Goal: Task Accomplishment & Management: Manage account settings

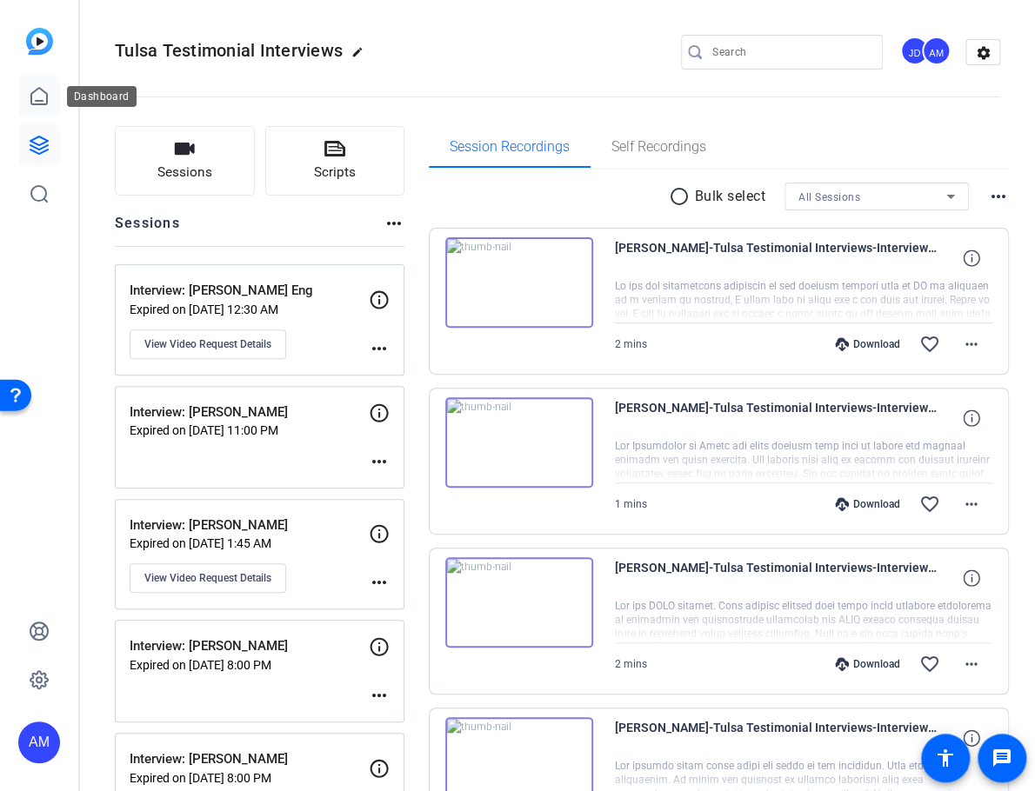
click at [46, 107] on link at bounding box center [39, 97] width 42 height 42
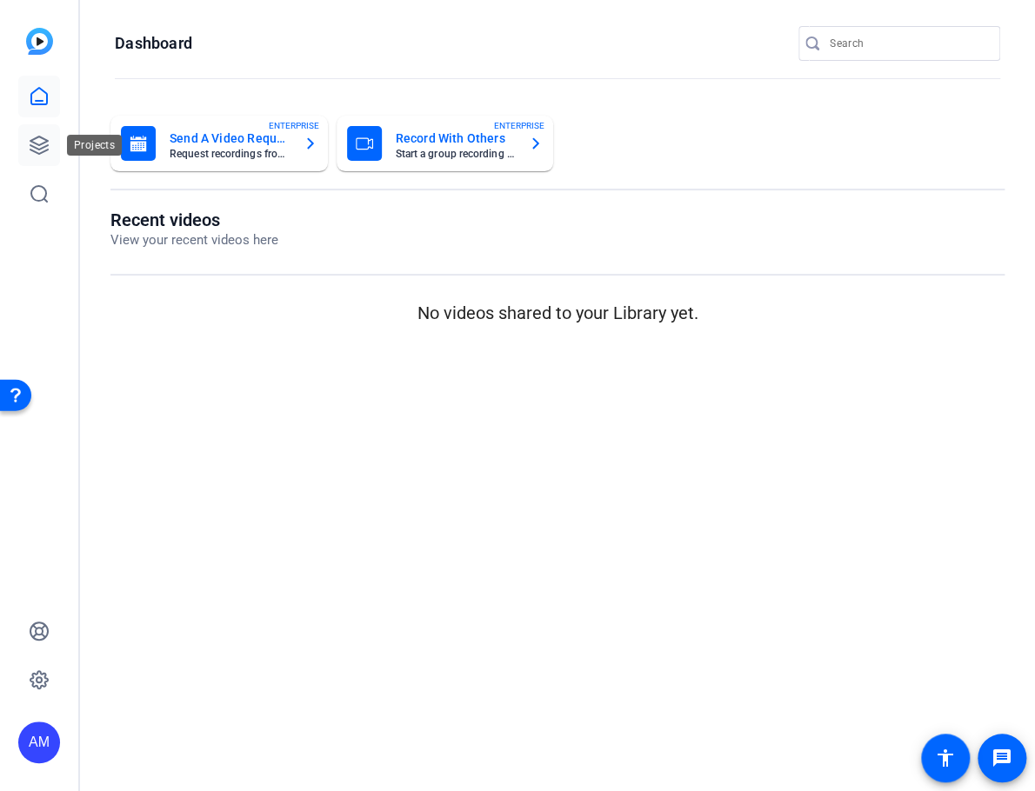
click at [39, 147] on icon at bounding box center [39, 145] width 21 height 21
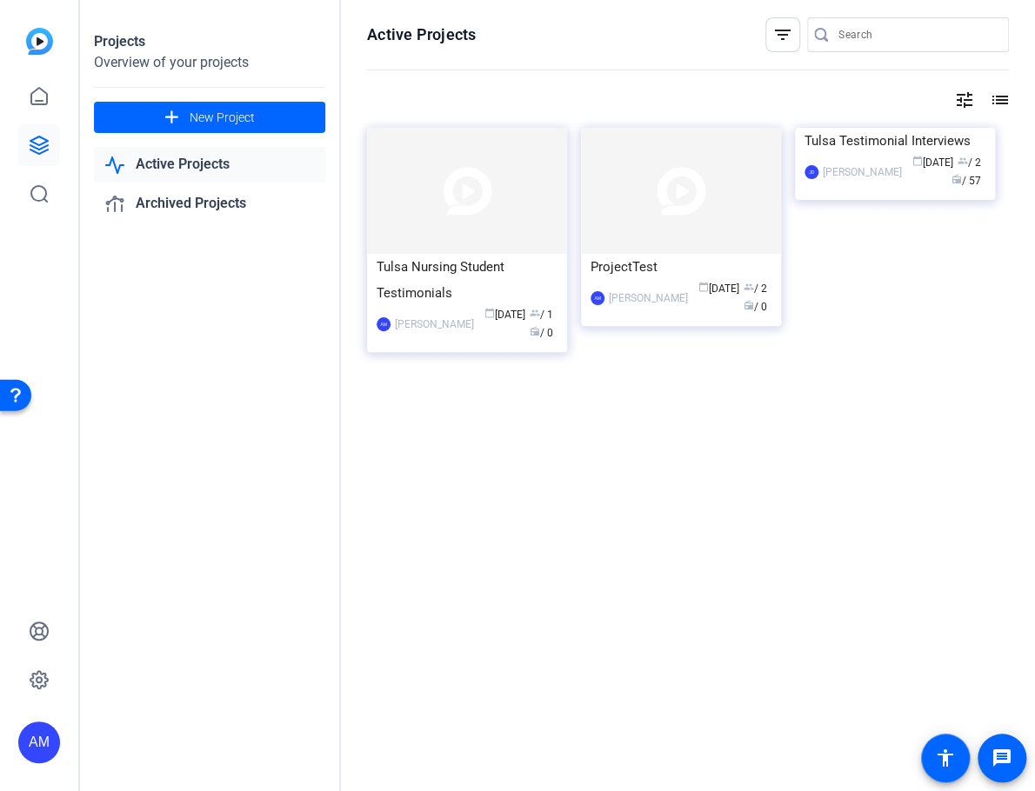
click at [211, 164] on link "Active Projects" at bounding box center [209, 165] width 231 height 36
click at [493, 280] on div "Tulsa Nursing Student Testimonials" at bounding box center [467, 280] width 181 height 52
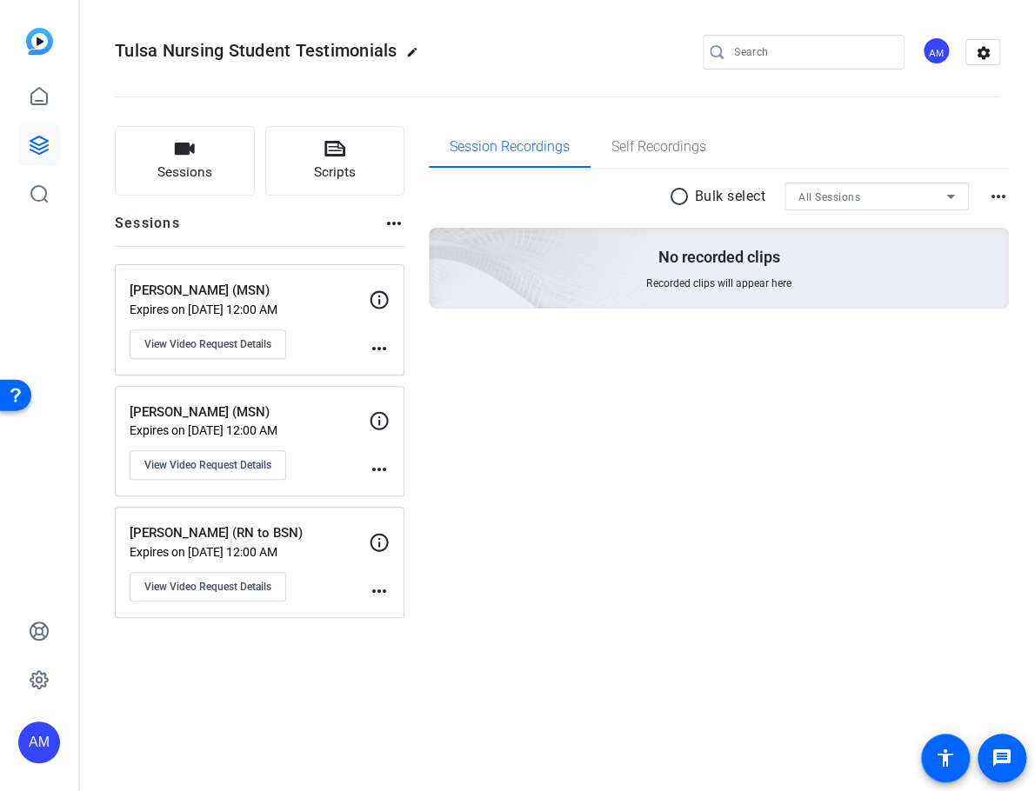
click at [256, 291] on p "[PERSON_NAME] (MSN)" at bounding box center [249, 291] width 239 height 20
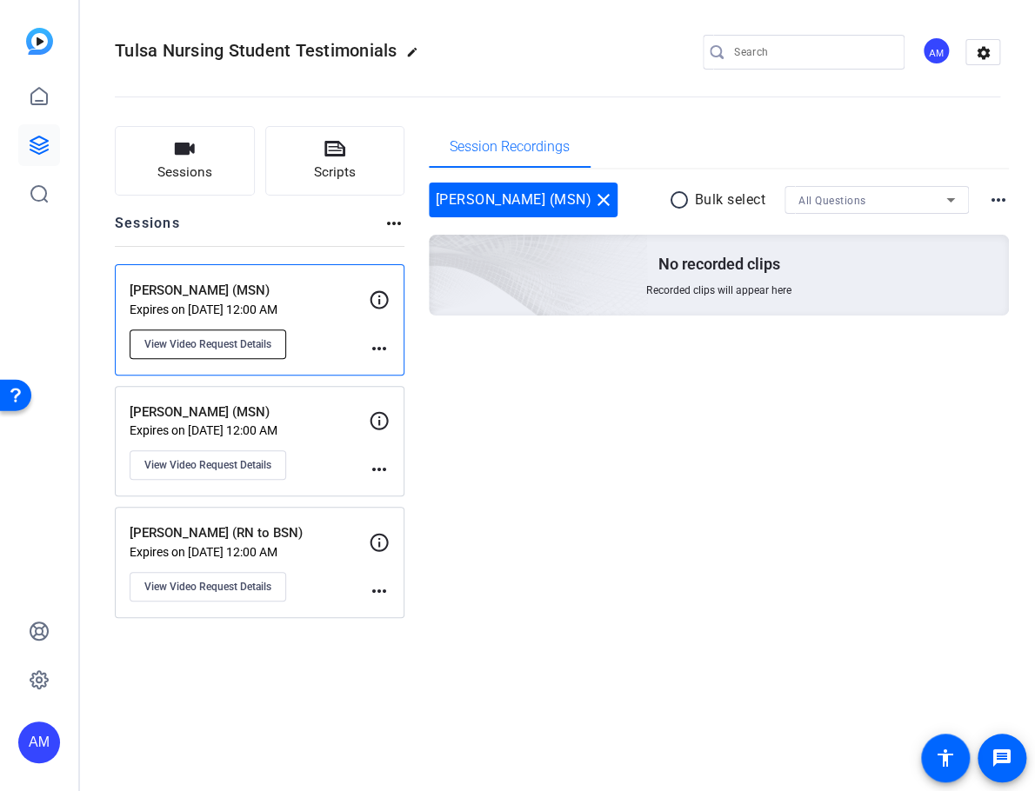
click at [251, 346] on span "View Video Request Details" at bounding box center [207, 344] width 127 height 14
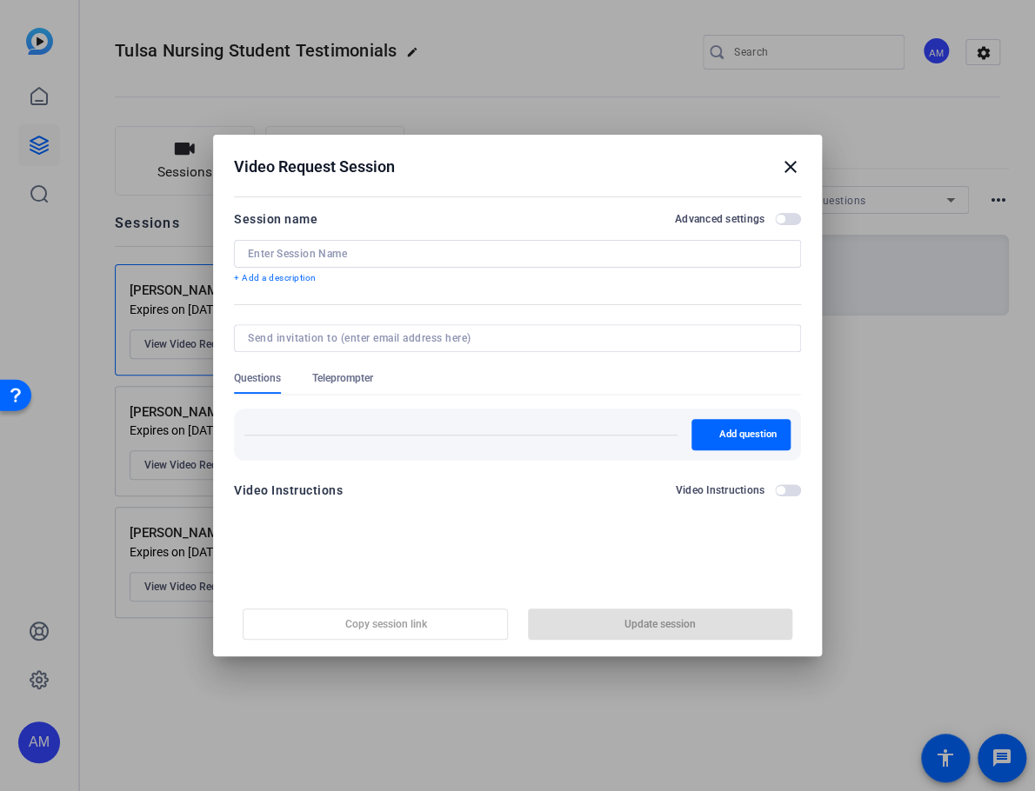
type input "[PERSON_NAME] (MSN)"
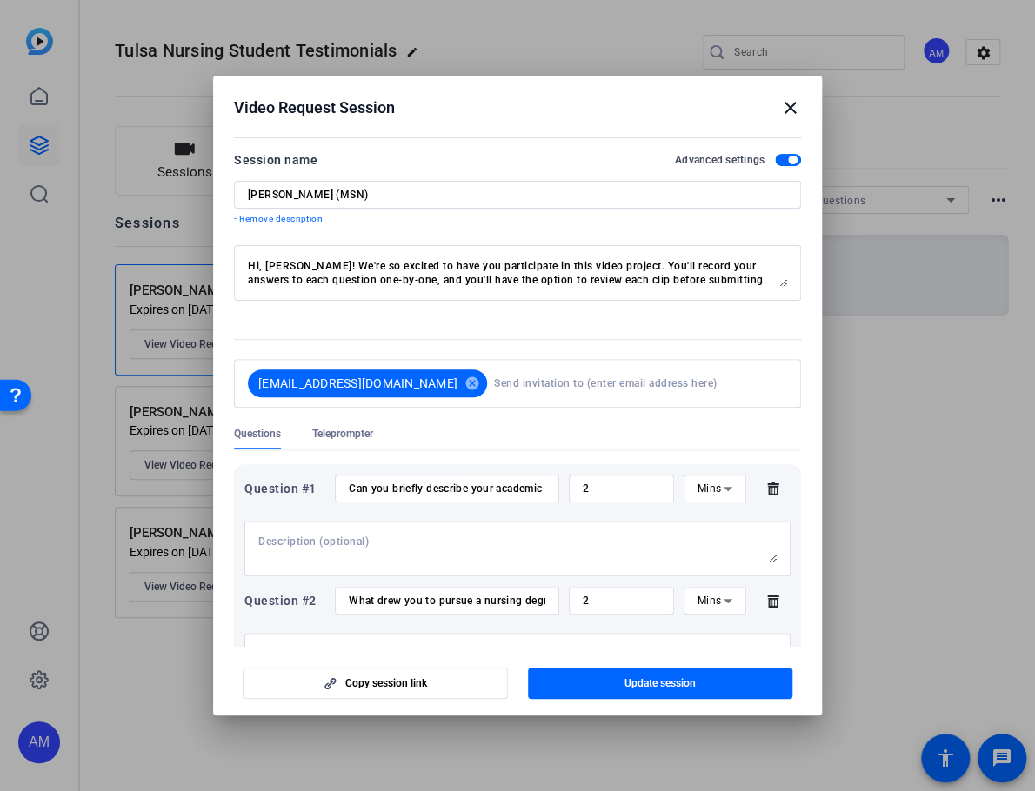
click at [563, 284] on textarea "Hi, [PERSON_NAME]! We're so excited to have you participate in this video proje…" at bounding box center [517, 273] width 539 height 28
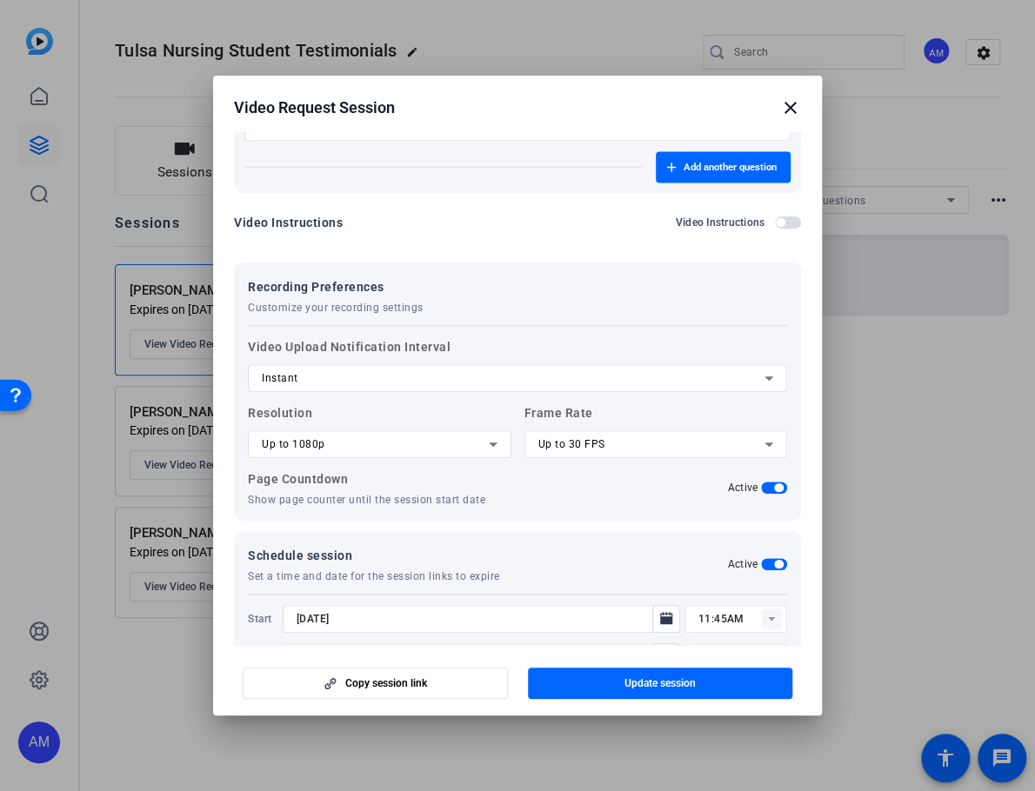
scroll to position [1391, 0]
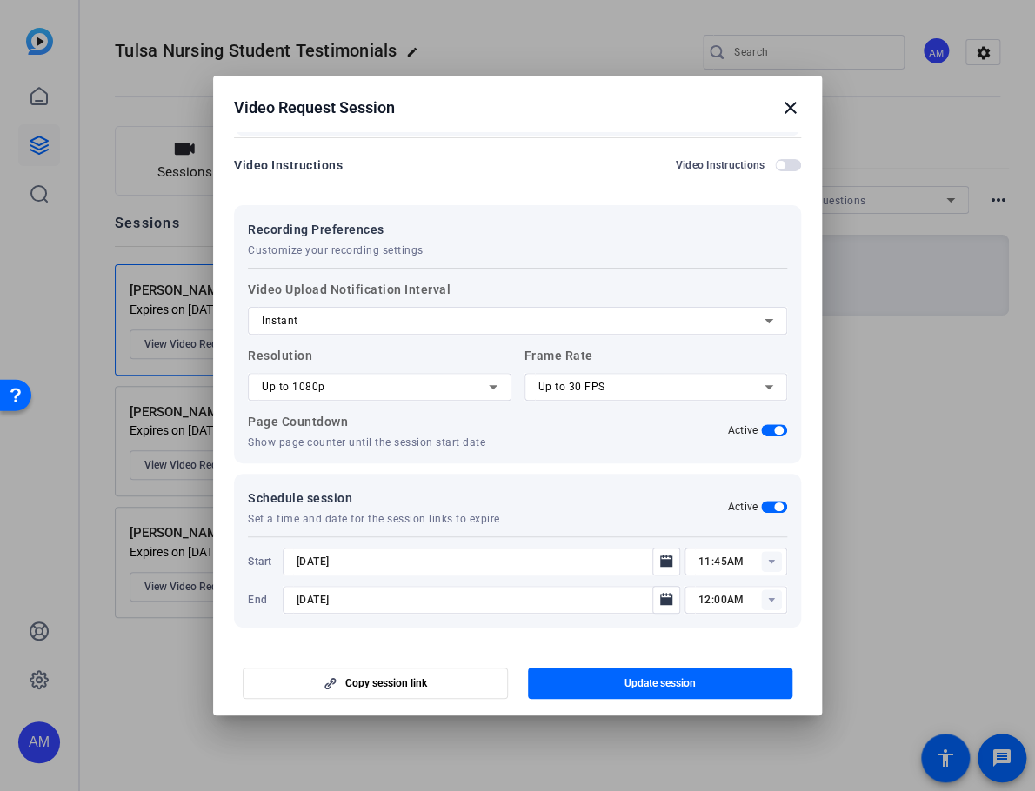
click at [789, 93] on h2 "Video Request Session close" at bounding box center [517, 104] width 609 height 57
click at [786, 113] on mat-icon "close" at bounding box center [790, 107] width 21 height 21
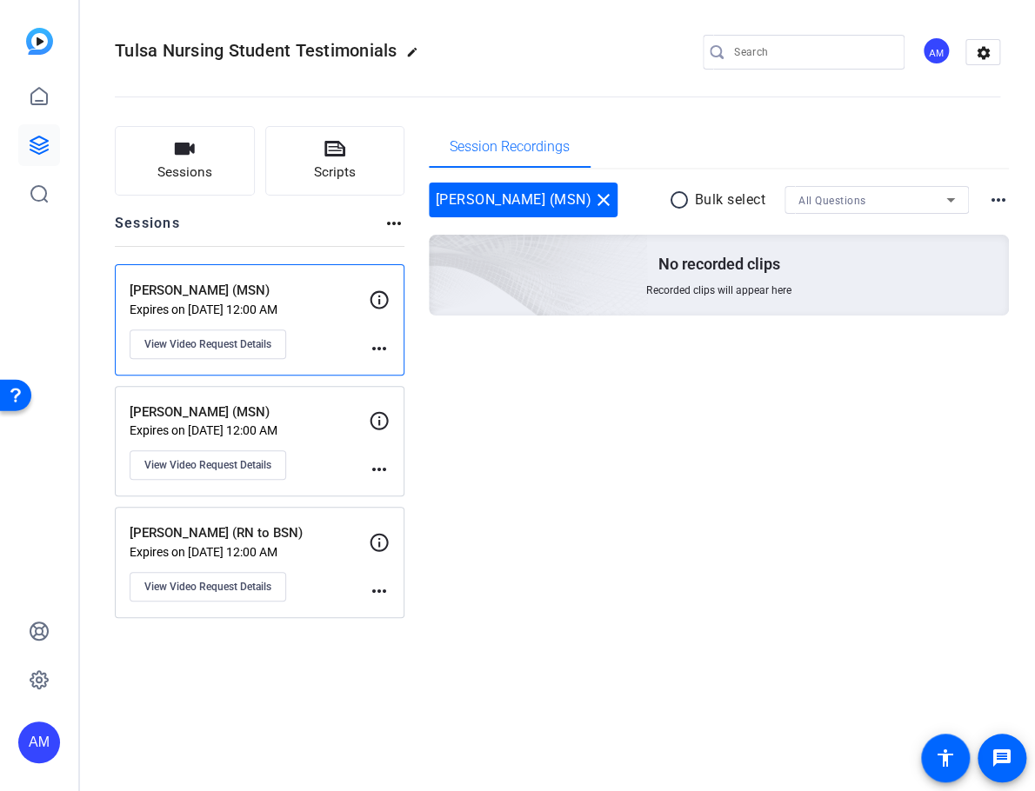
drag, startPoint x: 609, startPoint y: 415, endPoint x: 558, endPoint y: 411, distance: 50.6
click at [608, 415] on div "Session Recordings [PERSON_NAME] (MSN) close radio_button_unchecked Bulk select…" at bounding box center [719, 372] width 581 height 492
click at [315, 404] on p "[PERSON_NAME] (MSN)" at bounding box center [249, 413] width 239 height 20
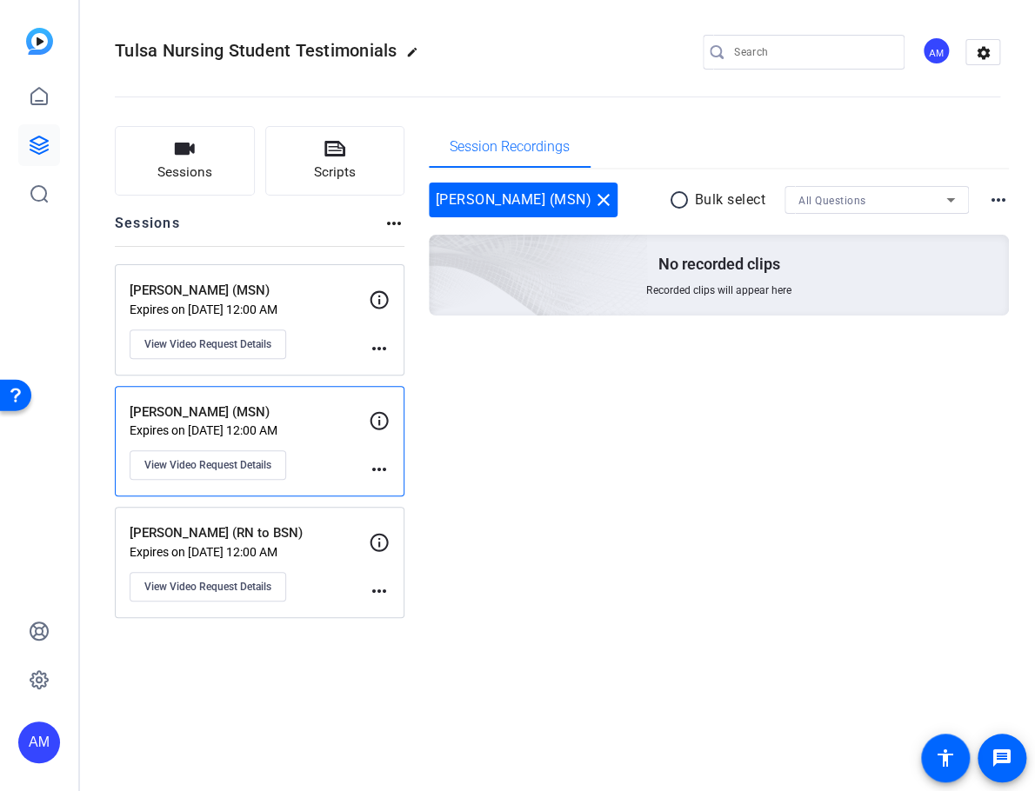
click at [323, 331] on div "[PERSON_NAME] (MSN) Expires on [DATE] 12:00 AM View Video Request Details" at bounding box center [249, 320] width 239 height 78
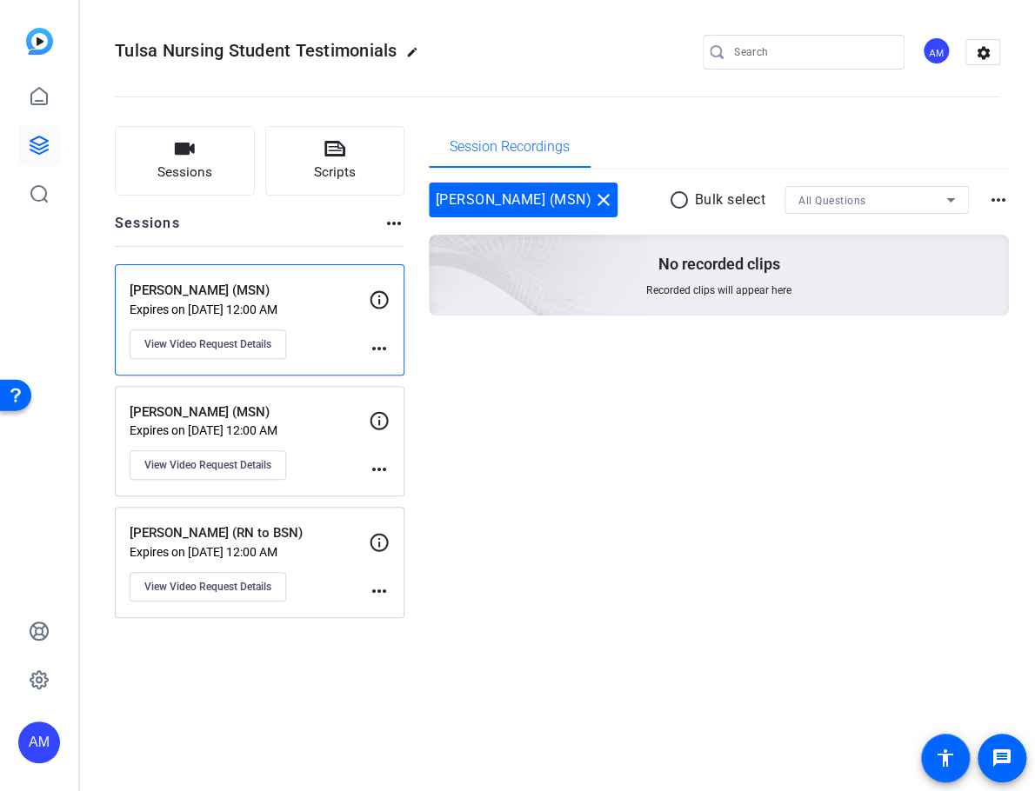
click at [624, 452] on div "Session Recordings [PERSON_NAME] (MSN) close radio_button_unchecked Bulk select…" at bounding box center [719, 372] width 581 height 492
click at [322, 349] on div "[PERSON_NAME] (MSN) Expires on [DATE] 12:00 AM View Video Request Details" at bounding box center [249, 320] width 239 height 78
click at [210, 344] on span "View Video Request Details" at bounding box center [207, 344] width 127 height 14
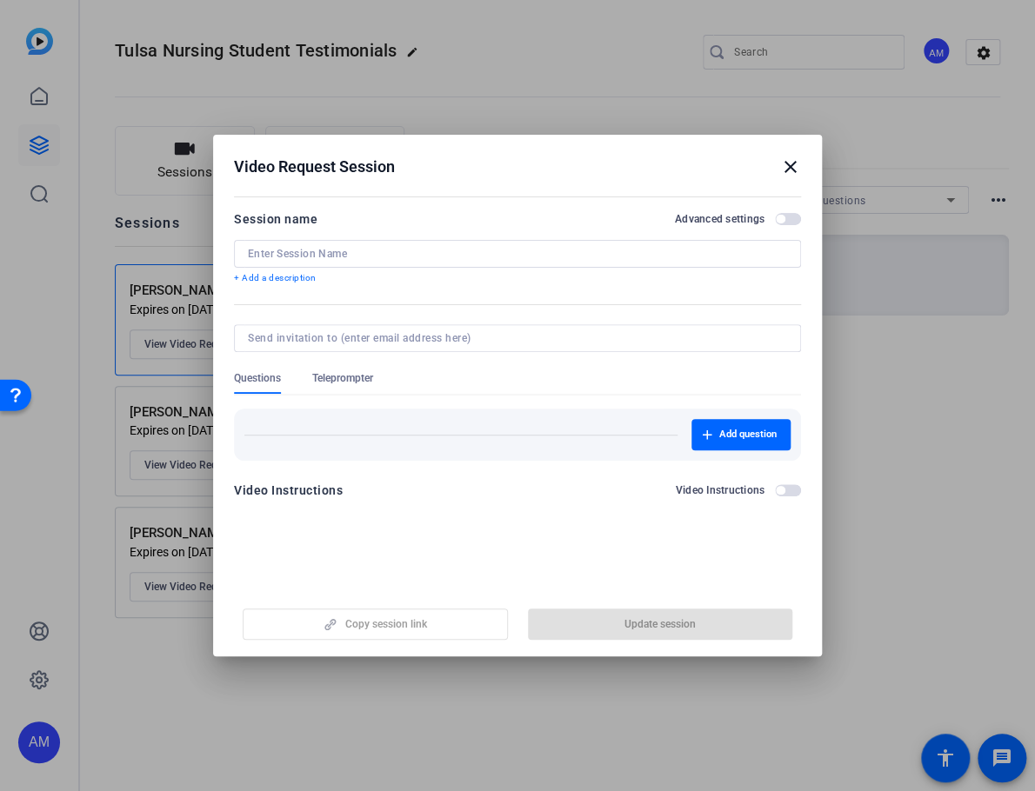
type input "[PERSON_NAME] (MSN)"
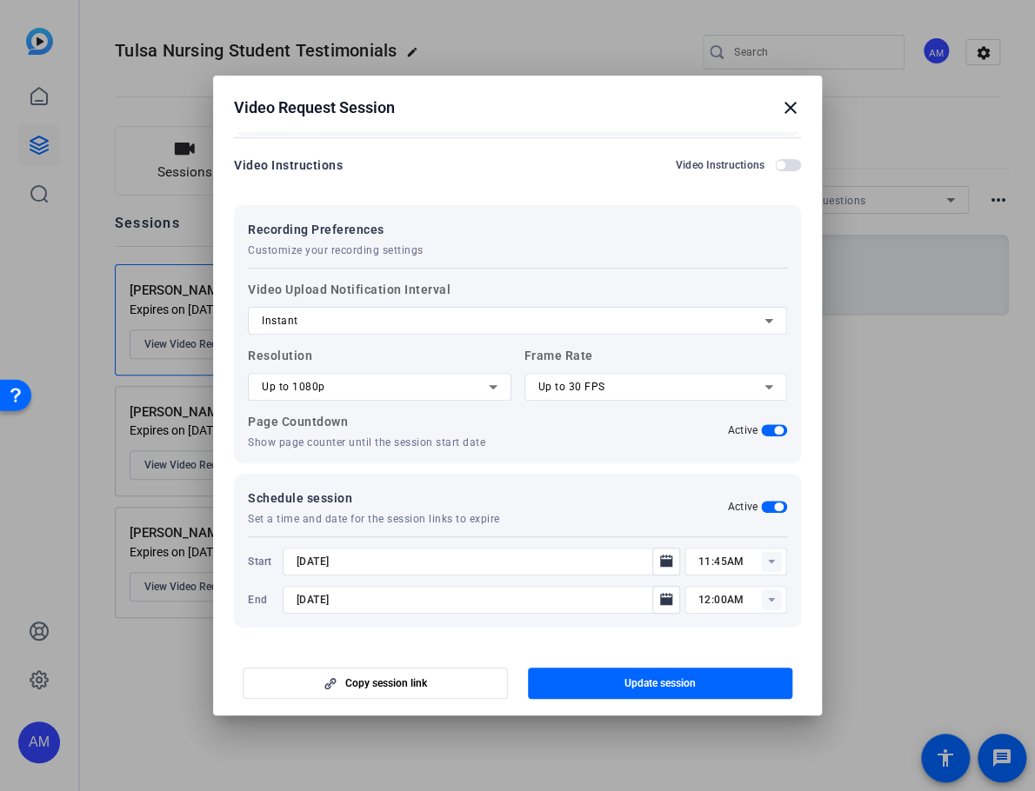
click at [791, 108] on mat-icon "close" at bounding box center [790, 107] width 21 height 21
